Goal: Transaction & Acquisition: Purchase product/service

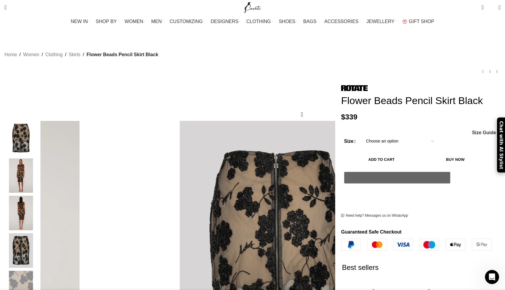
scroll to position [0, 249]
drag, startPoint x: 368, startPoint y: 106, endPoint x: 319, endPoint y: 94, distance: 50.0
click at [341, 95] on h1 "Flower Beads Pencil Skirt Black" at bounding box center [421, 101] width 160 height 12
copy h1 "Flower Beads Pencil Skirt Black"
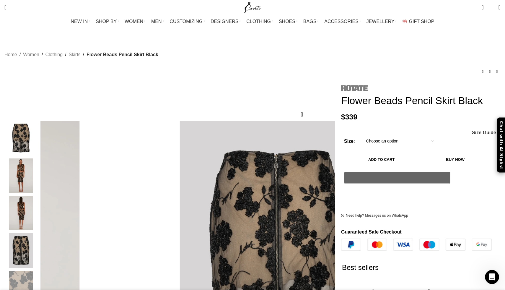
click at [341, 85] on img at bounding box center [354, 88] width 27 height 6
click at [341, 120] on bdi "$ 339" at bounding box center [349, 117] width 16 height 8
